Goal: Task Accomplishment & Management: Complete application form

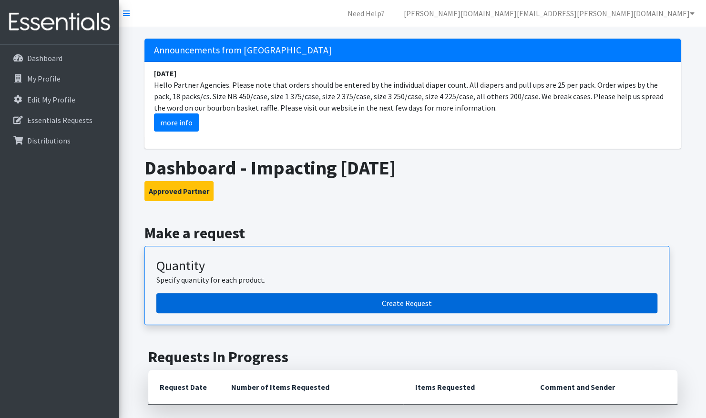
click at [324, 303] on link "Create Request" at bounding box center [406, 303] width 501 height 20
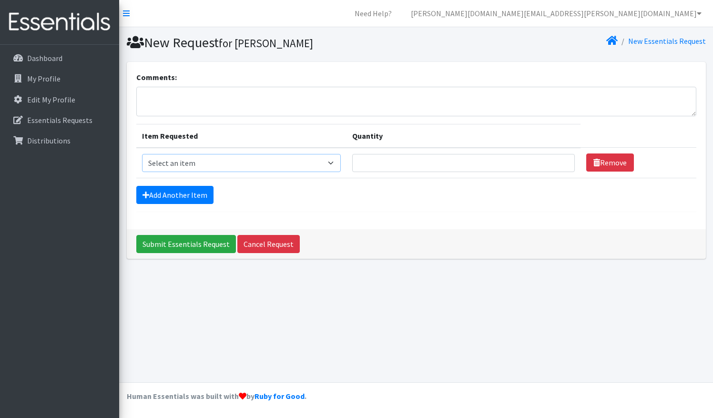
click at [328, 162] on select "Select an item 1 month period supply kit Kids (Newborn) Kids (Size 1) Kids (Siz…" at bounding box center [241, 163] width 199 height 18
select select "15045"
click at [142, 154] on select "Select an item 1 month period supply kit Kids (Newborn) Kids (Size 1) Kids (Siz…" at bounding box center [241, 163] width 199 height 18
click at [427, 163] on input "Quantity" at bounding box center [463, 163] width 223 height 18
type input "1000"
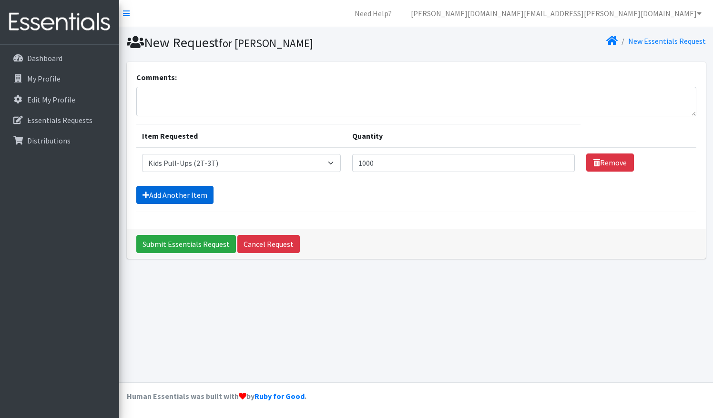
click at [201, 194] on link "Add Another Item" at bounding box center [174, 195] width 77 height 18
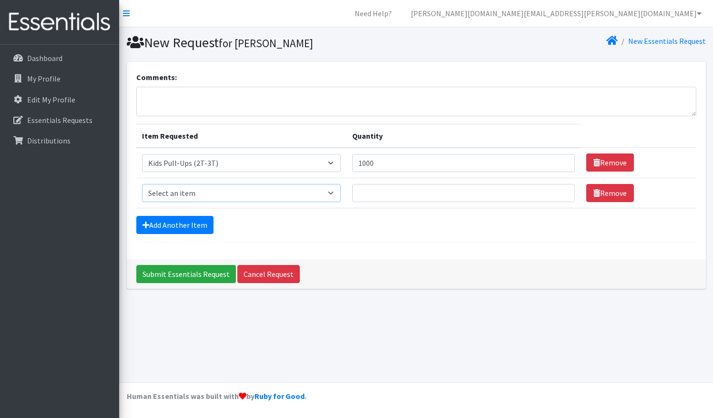
click at [230, 189] on select "Select an item 1 month period supply kit Kids (Newborn) Kids (Size 1) Kids (Siz…" at bounding box center [241, 193] width 199 height 18
select select "15040"
click at [142, 184] on select "Select an item 1 month period supply kit Kids (Newborn) Kids (Size 1) Kids (Siz…" at bounding box center [241, 193] width 199 height 18
click at [401, 191] on input "Quantity" at bounding box center [463, 193] width 223 height 18
type input "1000"
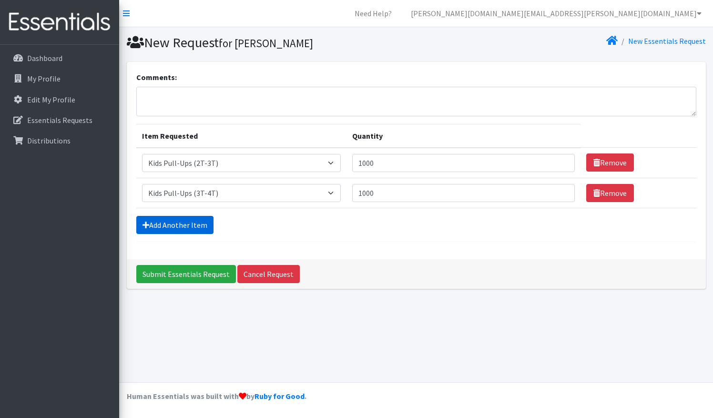
click at [186, 224] on link "Add Another Item" at bounding box center [174, 225] width 77 height 18
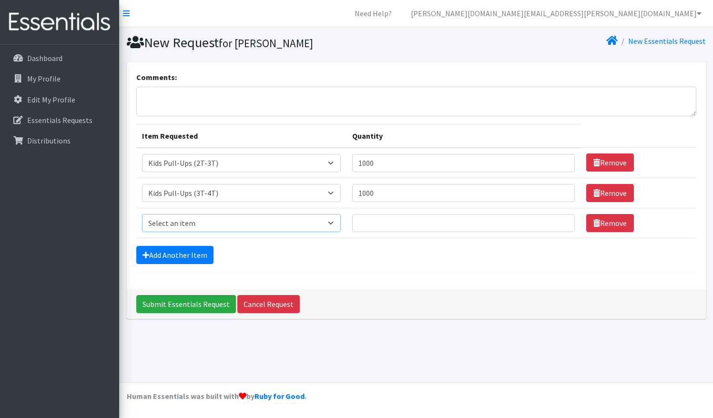
click at [186, 224] on select "Select an item 1 month period supply kit Kids (Newborn) Kids (Size 1) Kids (Siz…" at bounding box center [241, 223] width 199 height 18
select select "15074"
click at [142, 214] on select "Select an item 1 month period supply kit Kids (Newborn) Kids (Size 1) Kids (Siz…" at bounding box center [241, 223] width 199 height 18
click at [411, 225] on input "Quantity" at bounding box center [463, 223] width 223 height 18
type input "1000"
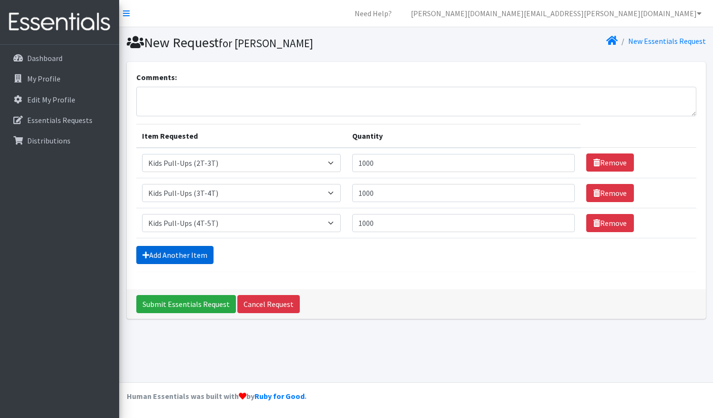
click at [192, 254] on link "Add Another Item" at bounding box center [174, 255] width 77 height 18
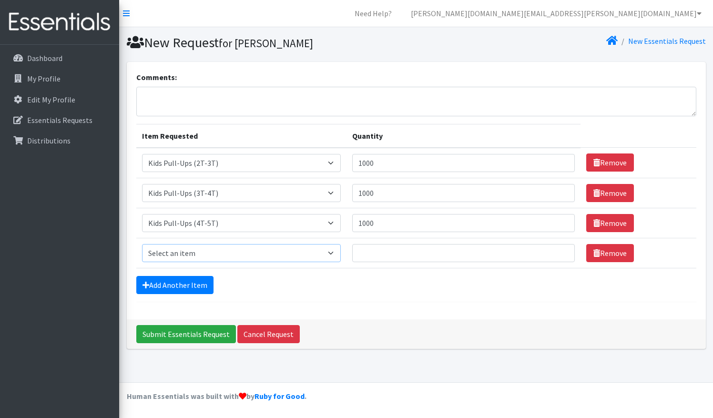
click at [305, 256] on select "Select an item 1 month period supply kit Kids (Newborn) Kids (Size 1) Kids (Siz…" at bounding box center [241, 253] width 199 height 18
select select "15071"
click at [142, 244] on select "Select an item 1 month period supply kit Kids (Newborn) Kids (Size 1) Kids (Siz…" at bounding box center [241, 253] width 199 height 18
click at [409, 253] on input "Quantity" at bounding box center [463, 253] width 223 height 18
type input "500"
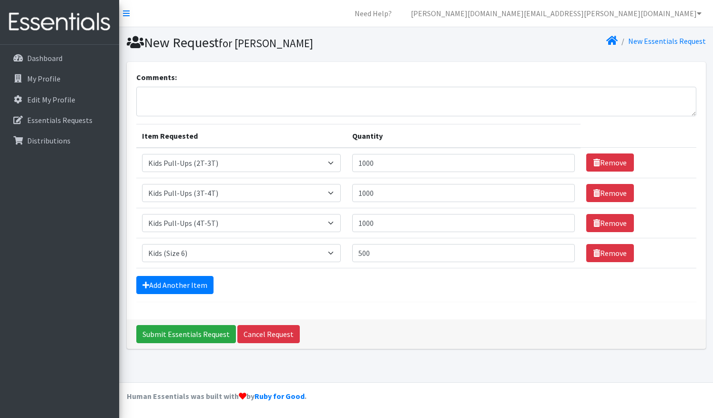
click at [191, 274] on form "Comments: Item Requested Quantity Item Requested Select an item 1 month period …" at bounding box center [416, 186] width 560 height 231
click at [193, 279] on link "Add Another Item" at bounding box center [174, 285] width 77 height 18
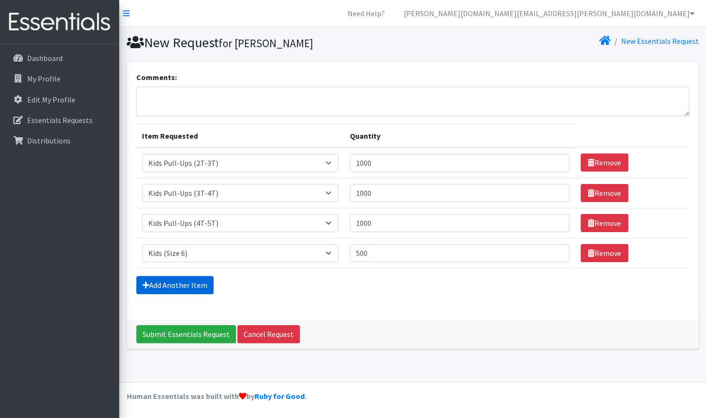
scroll to position [2, 0]
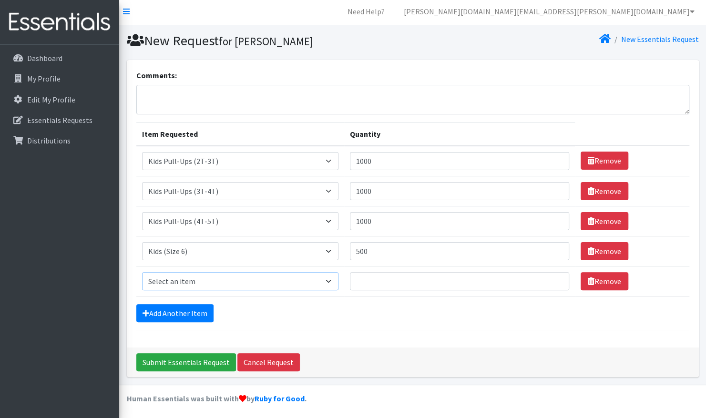
click at [193, 279] on select "Select an item 1 month period supply kit Kids (Newborn) Kids (Size 1) Kids (Siz…" at bounding box center [240, 281] width 196 height 18
click at [237, 283] on select "Select an item 1 month period supply kit Kids (Newborn) Kids (Size 1) Kids (Siz…" at bounding box center [240, 281] width 196 height 18
click at [248, 284] on select "Select an item 1 month period supply kit Kids (Newborn) Kids (Size 1) Kids (Siz…" at bounding box center [240, 281] width 196 height 18
select select "15044"
click at [142, 272] on select "Select an item 1 month period supply kit Kids (Newborn) Kids (Size 1) Kids (Siz…" at bounding box center [240, 281] width 196 height 18
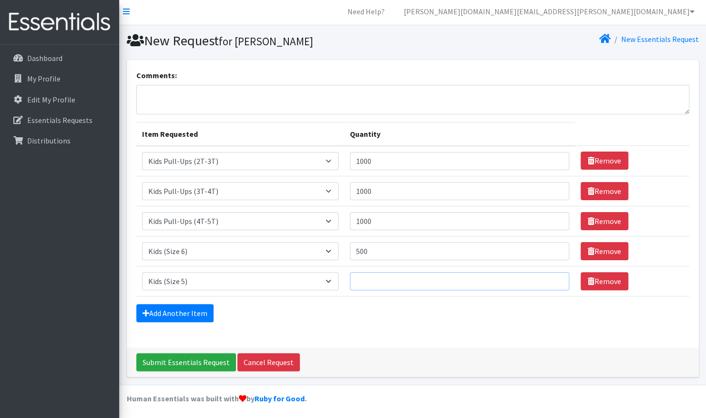
click at [395, 281] on input "Quantity" at bounding box center [459, 281] width 219 height 18
type input "500"
click at [177, 313] on link "Add Another Item" at bounding box center [174, 313] width 77 height 18
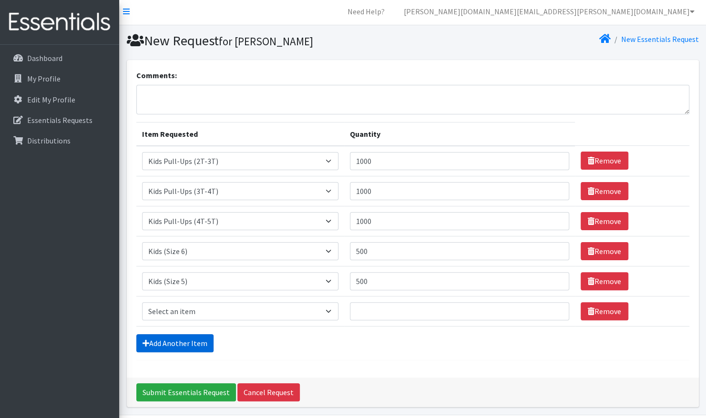
scroll to position [31, 0]
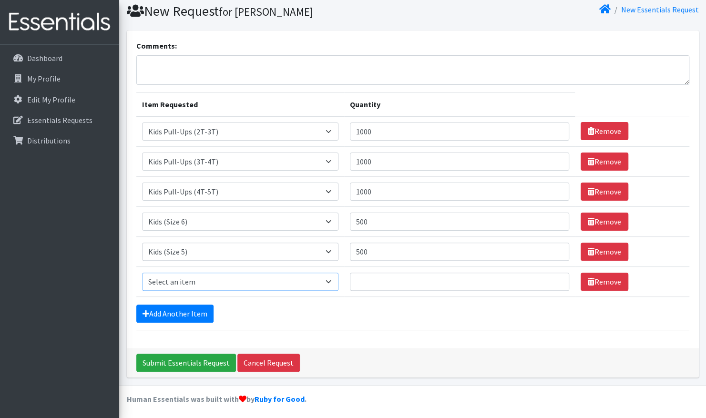
click at [174, 277] on select "Select an item 1 month period supply kit Kids (Newborn) Kids (Size 1) Kids (Siz…" at bounding box center [240, 282] width 196 height 18
select select "15069"
click at [142, 273] on select "Select an item 1 month period supply kit Kids (Newborn) Kids (Size 1) Kids (Siz…" at bounding box center [240, 282] width 196 height 18
click at [368, 278] on input "Quantity" at bounding box center [459, 282] width 219 height 18
type input "500"
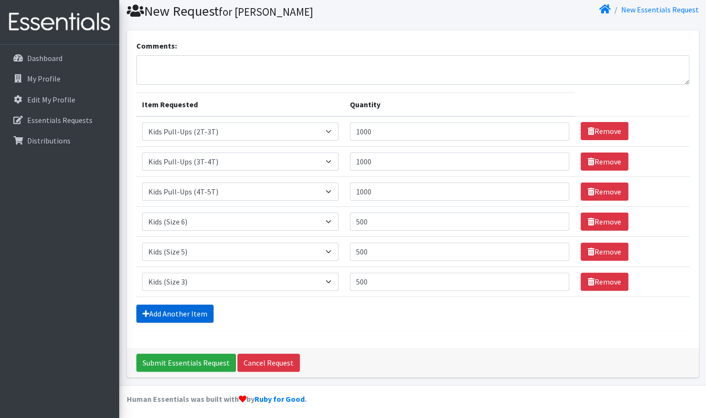
click at [191, 310] on link "Add Another Item" at bounding box center [174, 314] width 77 height 18
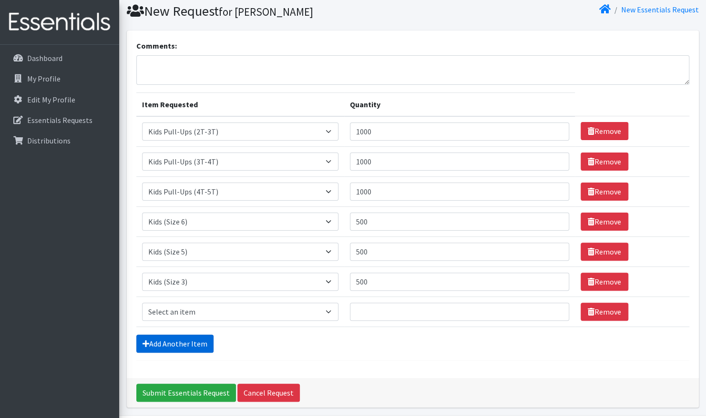
scroll to position [61, 0]
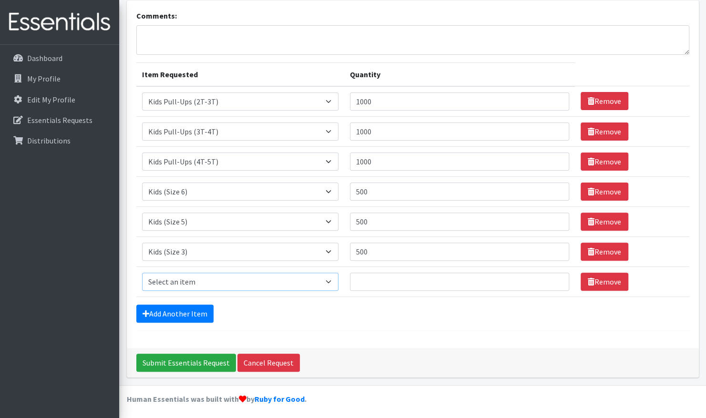
click at [177, 285] on select "Select an item 1 month period supply kit Kids (Newborn) Kids (Size 1) Kids (Siz…" at bounding box center [240, 282] width 196 height 18
select select "15041"
click at [142, 273] on select "Select an item 1 month period supply kit Kids (Newborn) Kids (Size 1) Kids (Siz…" at bounding box center [240, 282] width 196 height 18
click at [380, 285] on input "Quantity" at bounding box center [459, 282] width 219 height 18
type input "2"
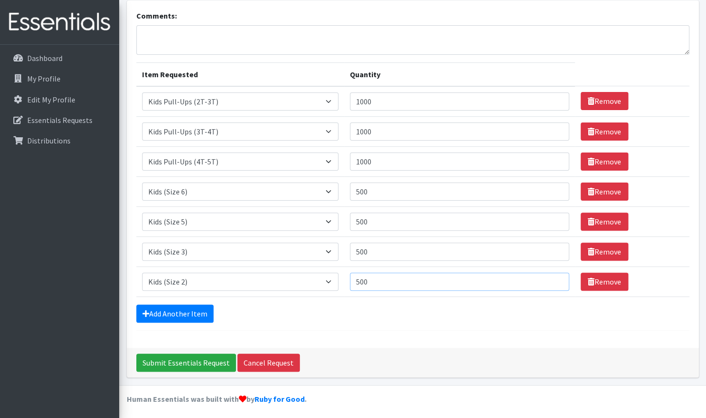
type input "500"
click at [285, 314] on div "Add Another Item" at bounding box center [412, 314] width 553 height 18
click at [199, 360] on input "Submit Essentials Request" at bounding box center [186, 363] width 100 height 18
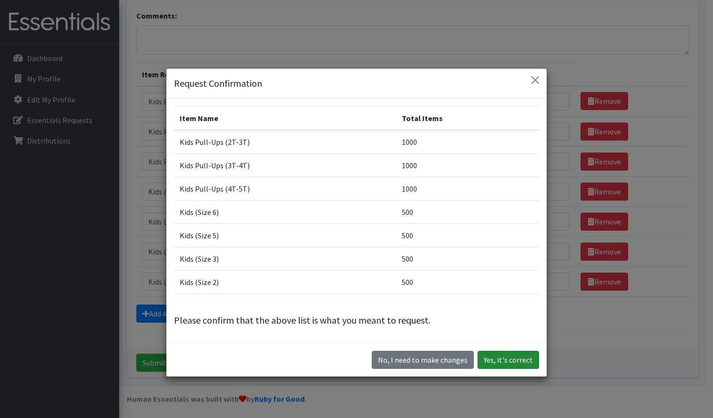
click at [503, 359] on button "Yes, it's correct" at bounding box center [508, 360] width 61 height 18
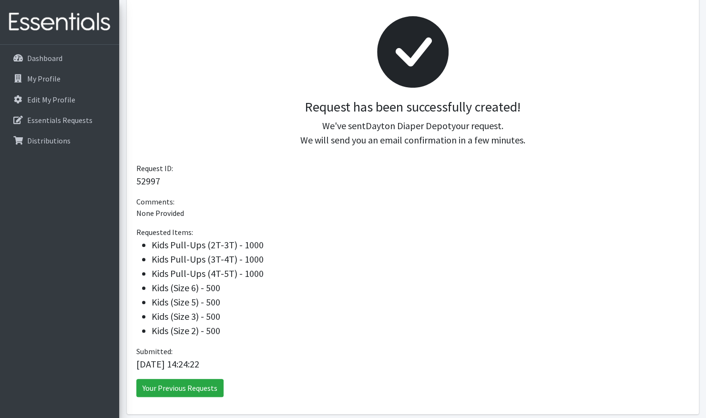
scroll to position [166, 0]
